Goal: Entertainment & Leisure: Consume media (video, audio)

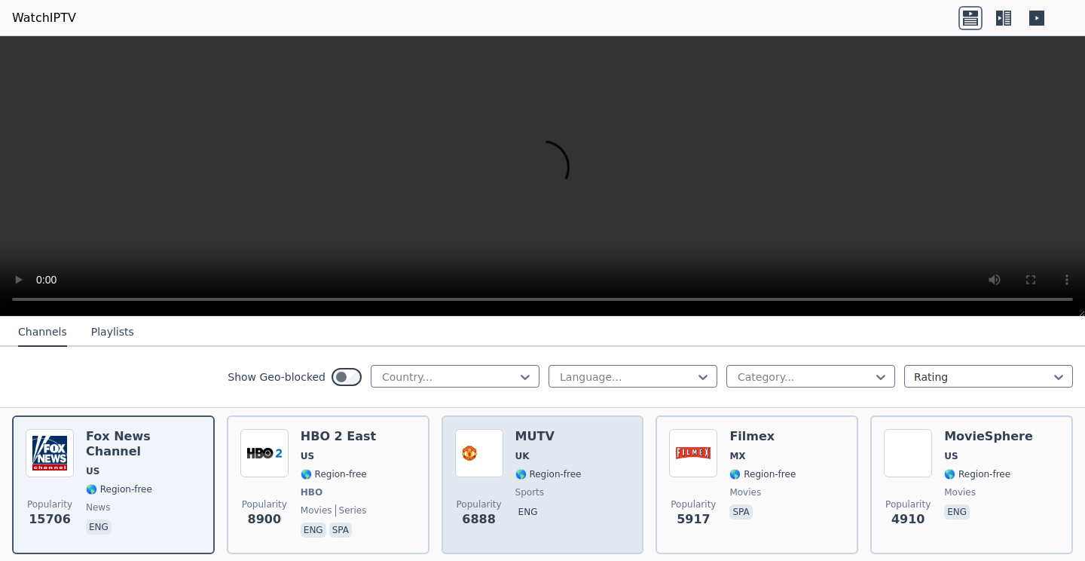
scroll to position [148, 0]
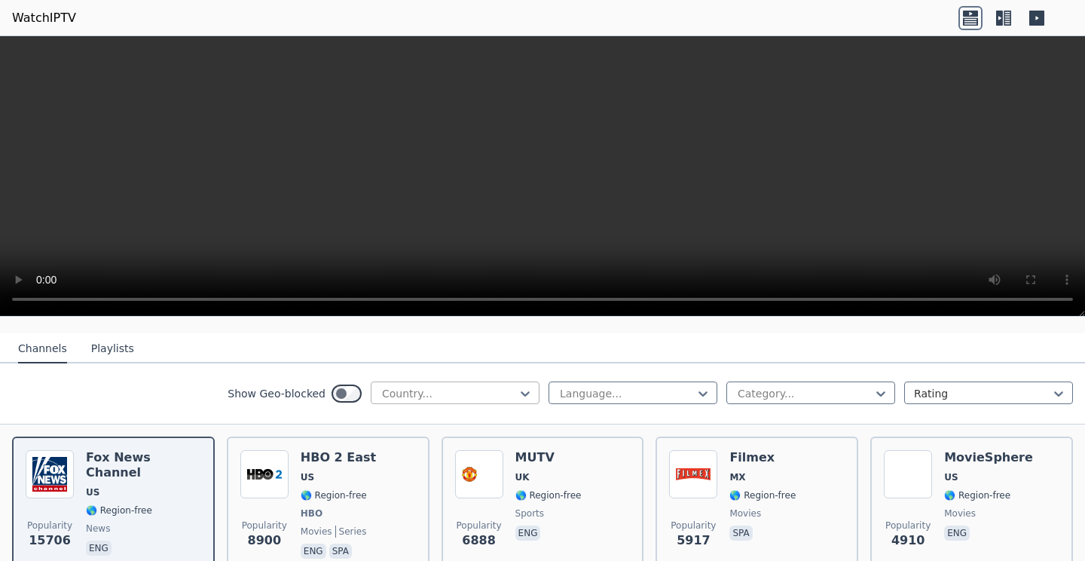
click at [474, 393] on div at bounding box center [449, 393] width 137 height 15
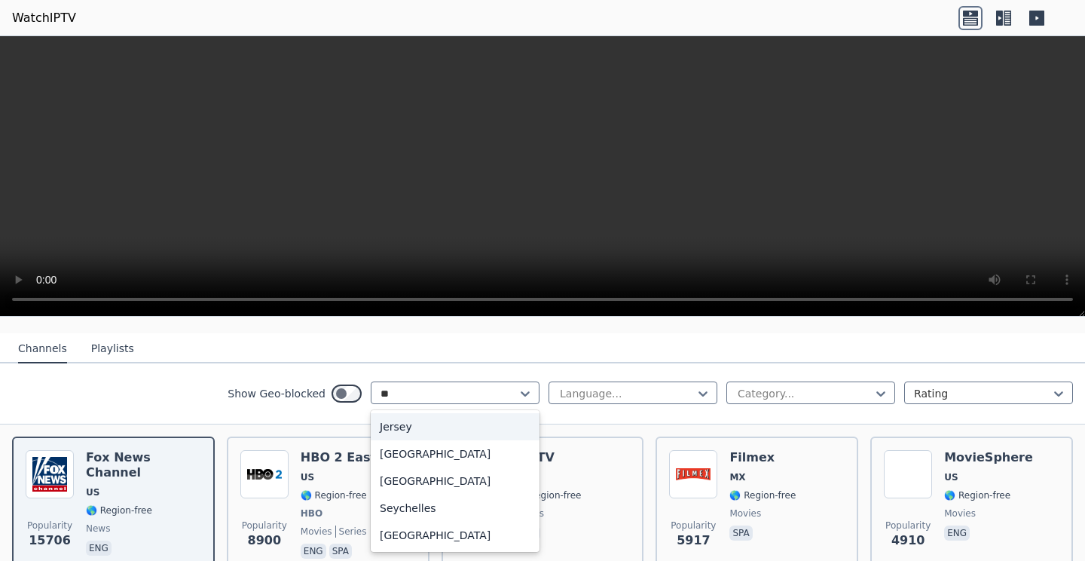
type input "***"
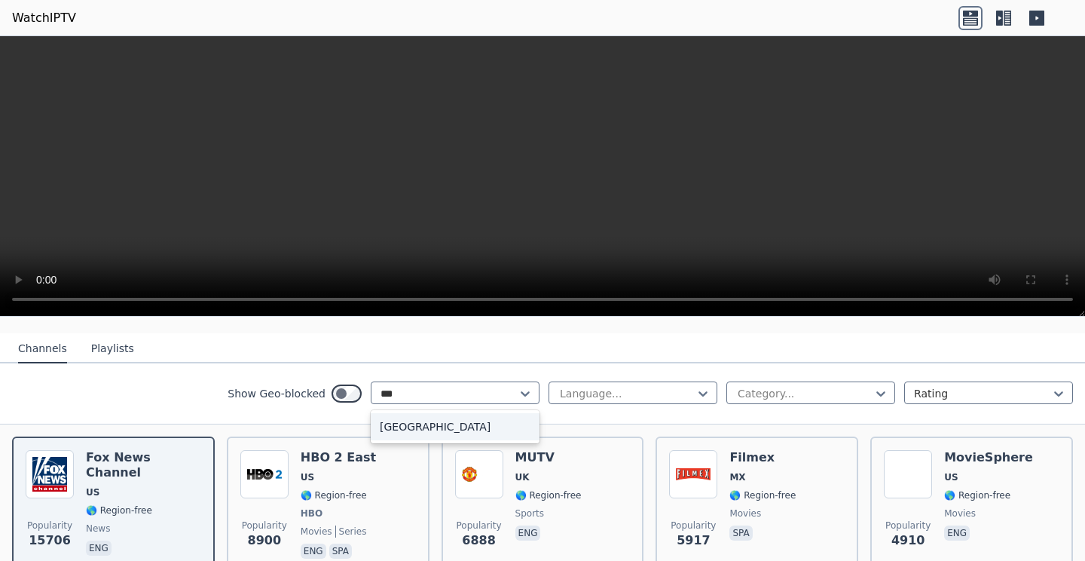
click at [449, 421] on div "[GEOGRAPHIC_DATA]" at bounding box center [455, 426] width 169 height 27
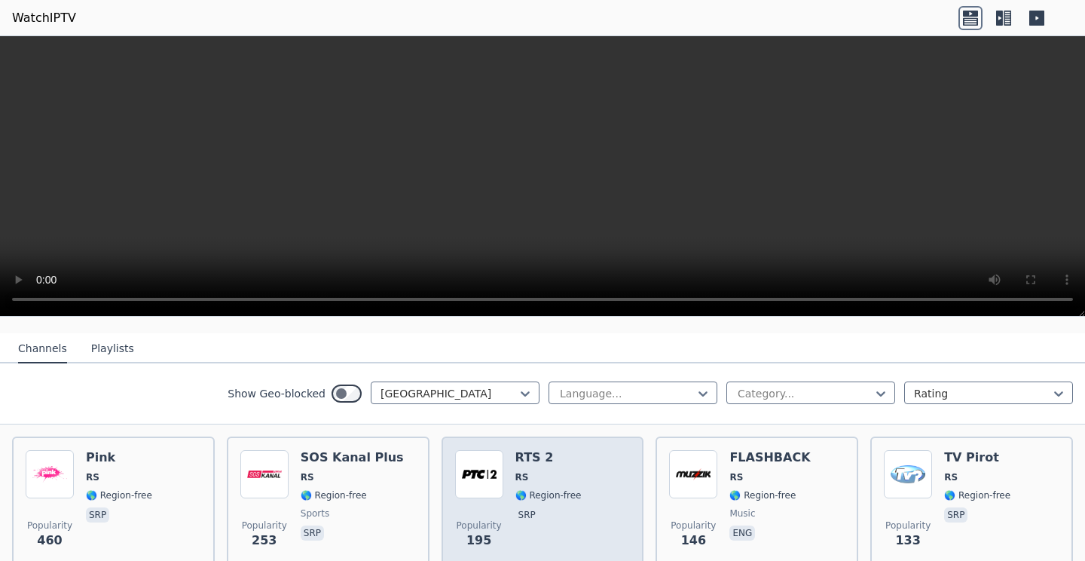
click at [484, 460] on img at bounding box center [479, 474] width 48 height 48
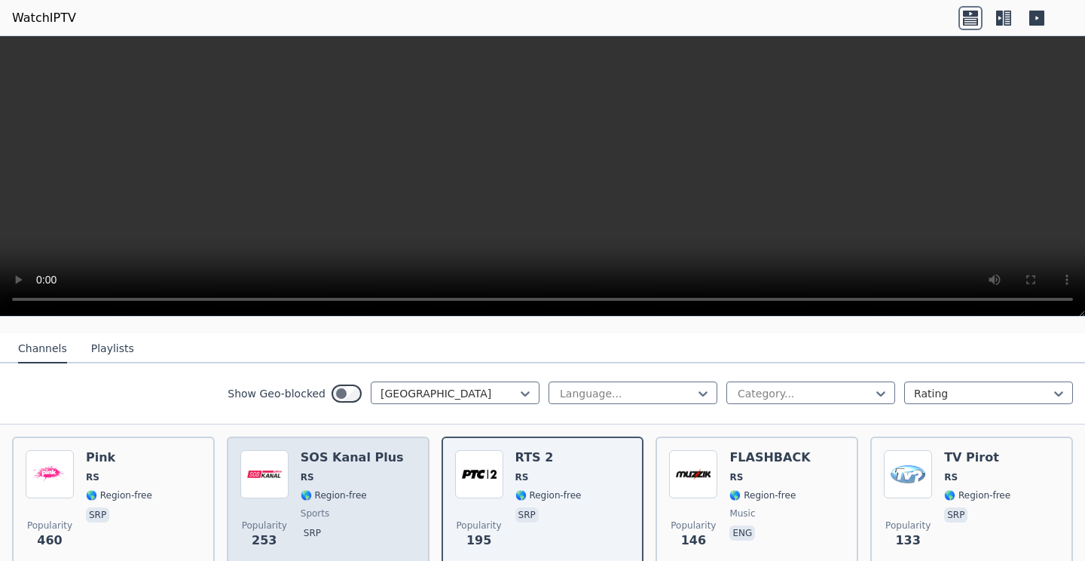
click at [384, 479] on span "RS" at bounding box center [352, 477] width 103 height 12
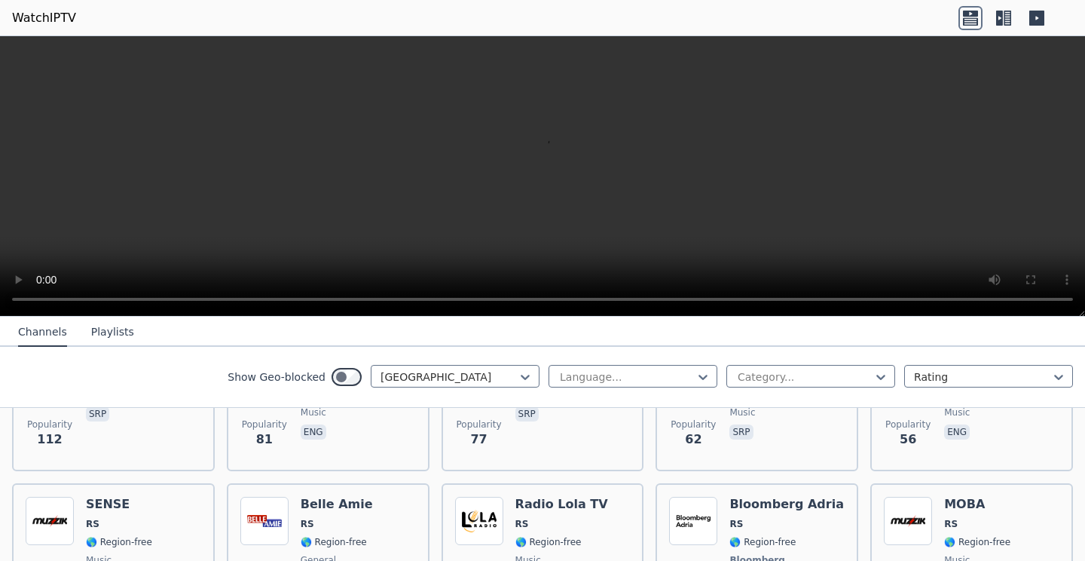
scroll to position [407, 0]
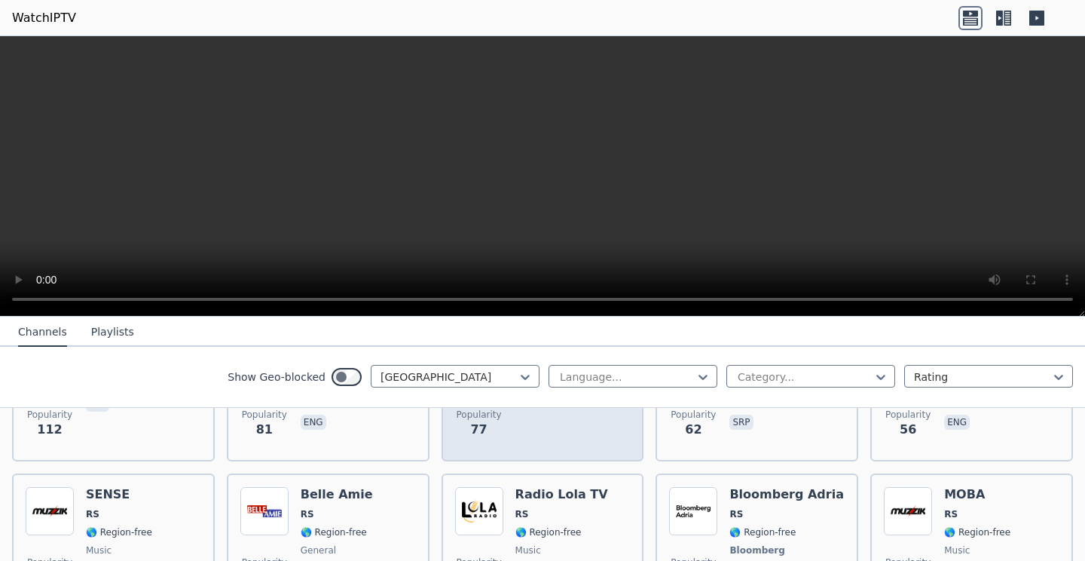
click at [559, 439] on div "Red TV RS 🌎 Region-free srp" at bounding box center [549, 393] width 66 height 109
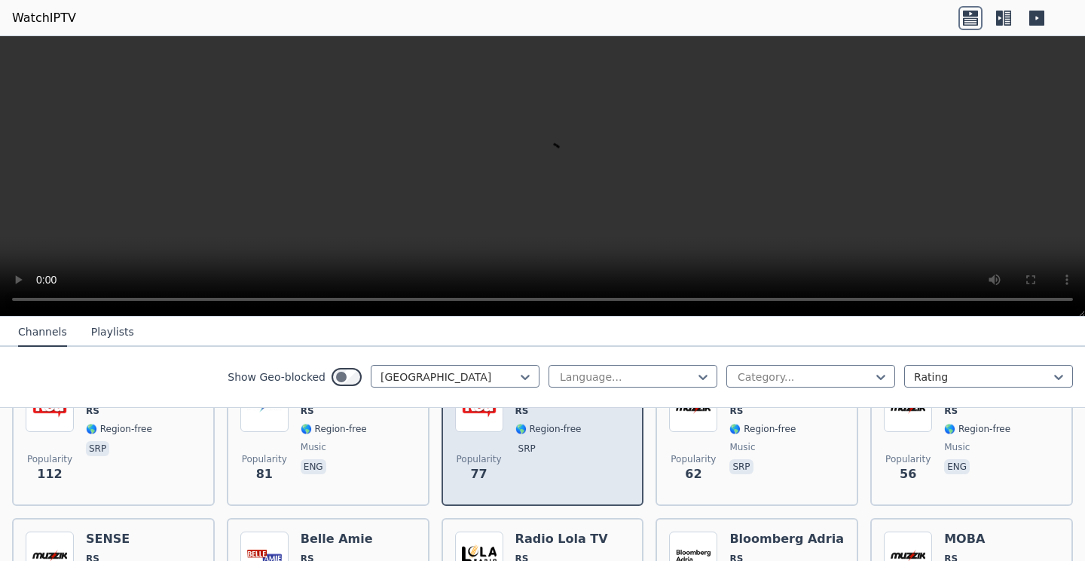
scroll to position [334, 0]
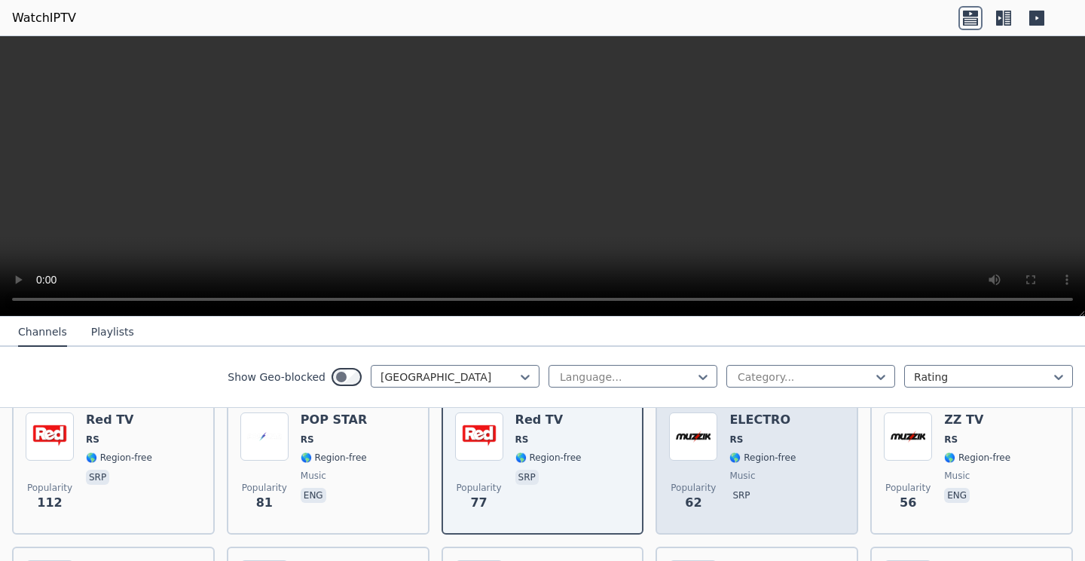
click at [702, 457] on img at bounding box center [693, 436] width 48 height 48
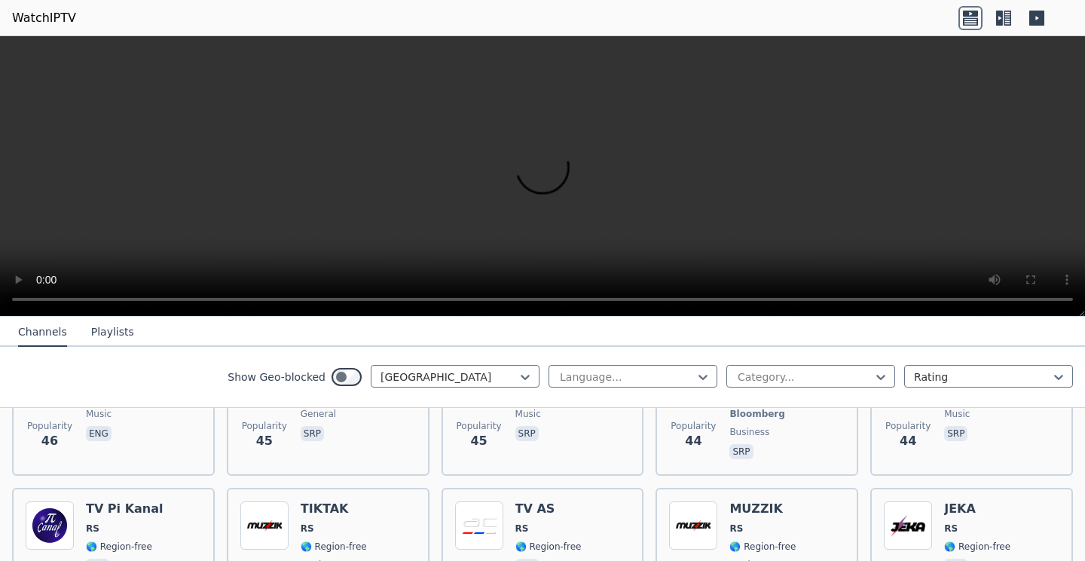
scroll to position [614, 0]
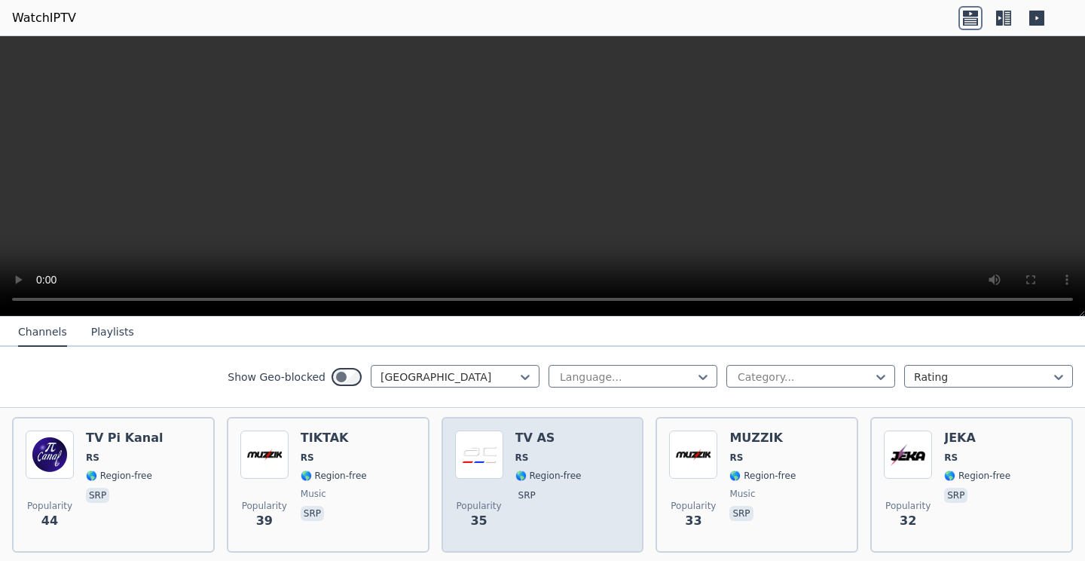
click at [540, 475] on span "🌎 Region-free" at bounding box center [549, 476] width 66 height 12
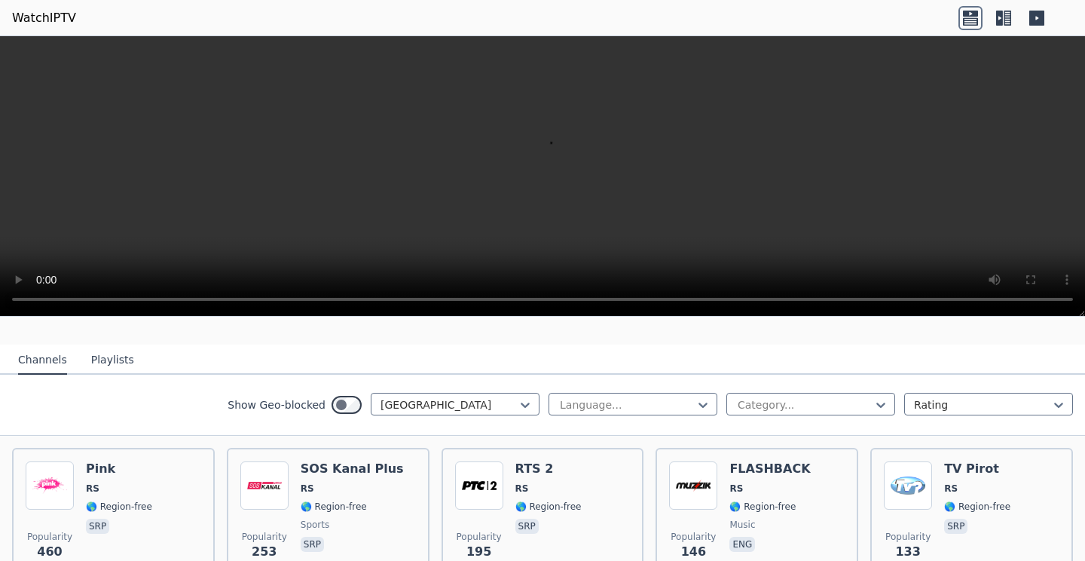
scroll to position [142, 0]
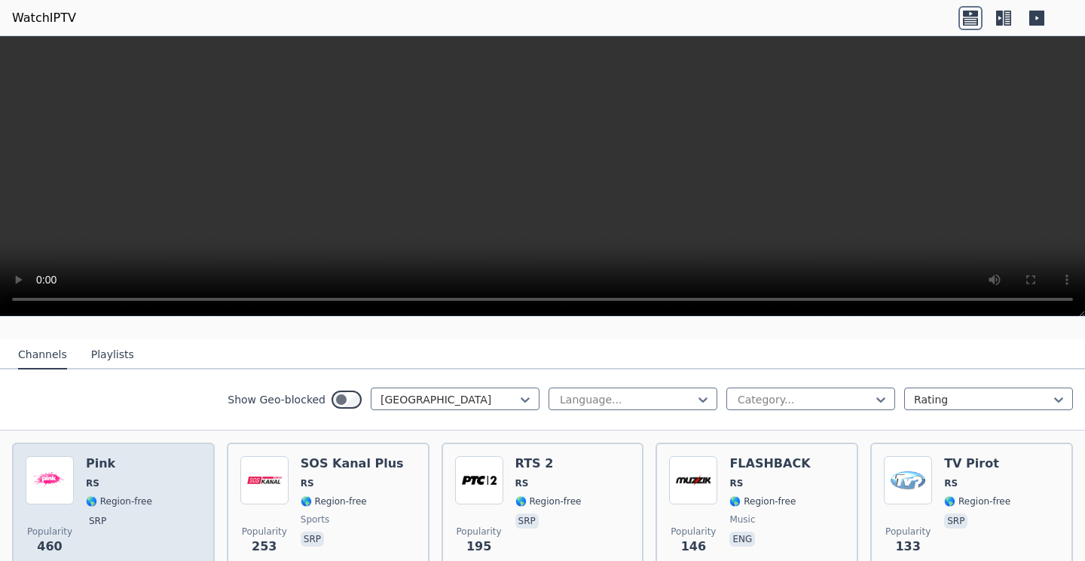
click at [128, 465] on h6 "Pink" at bounding box center [119, 463] width 66 height 15
